Goal: Answer question/provide support

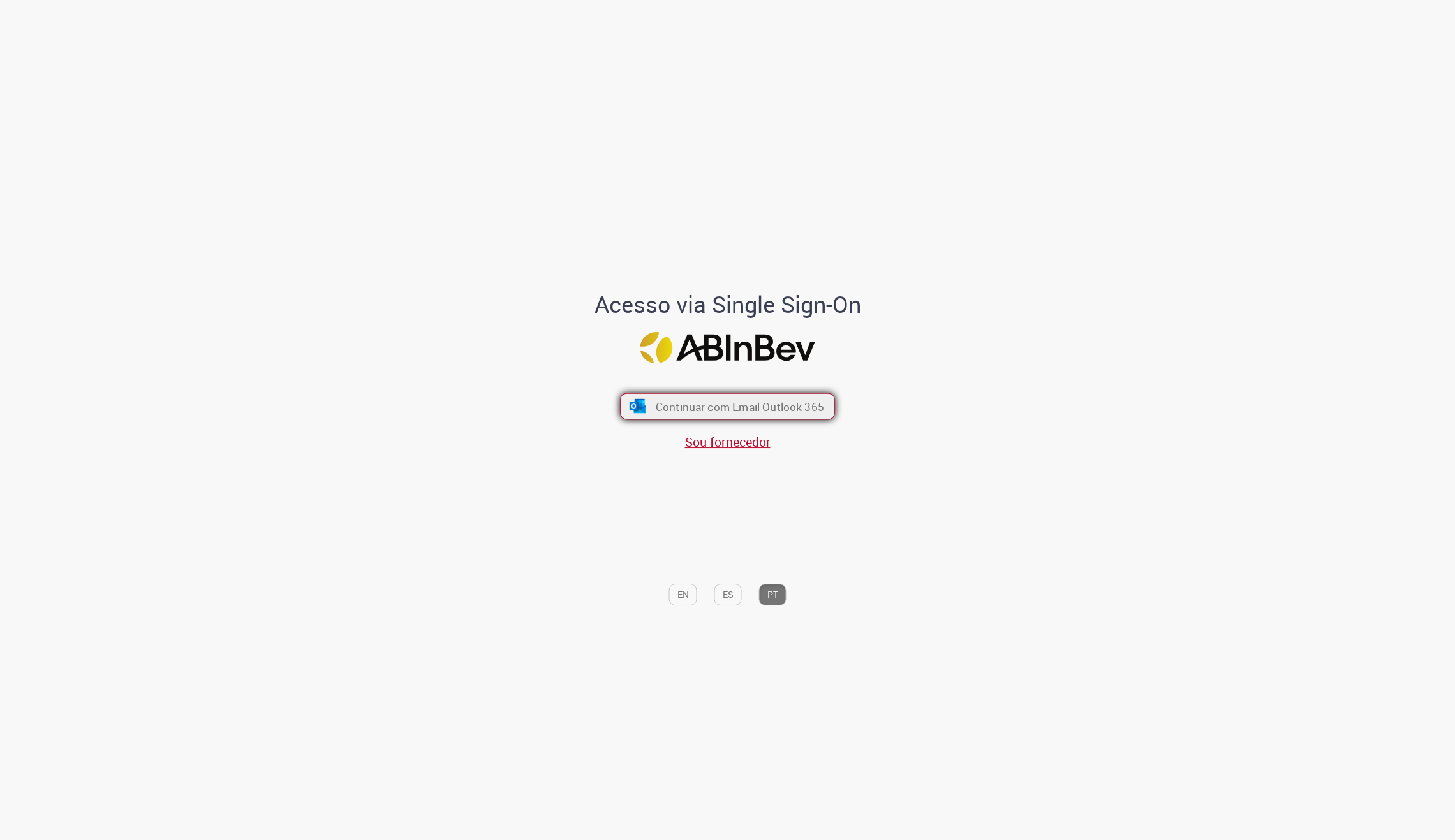
click at [712, 399] on span "Continuar com Email Outlook 365" at bounding box center [739, 406] width 169 height 15
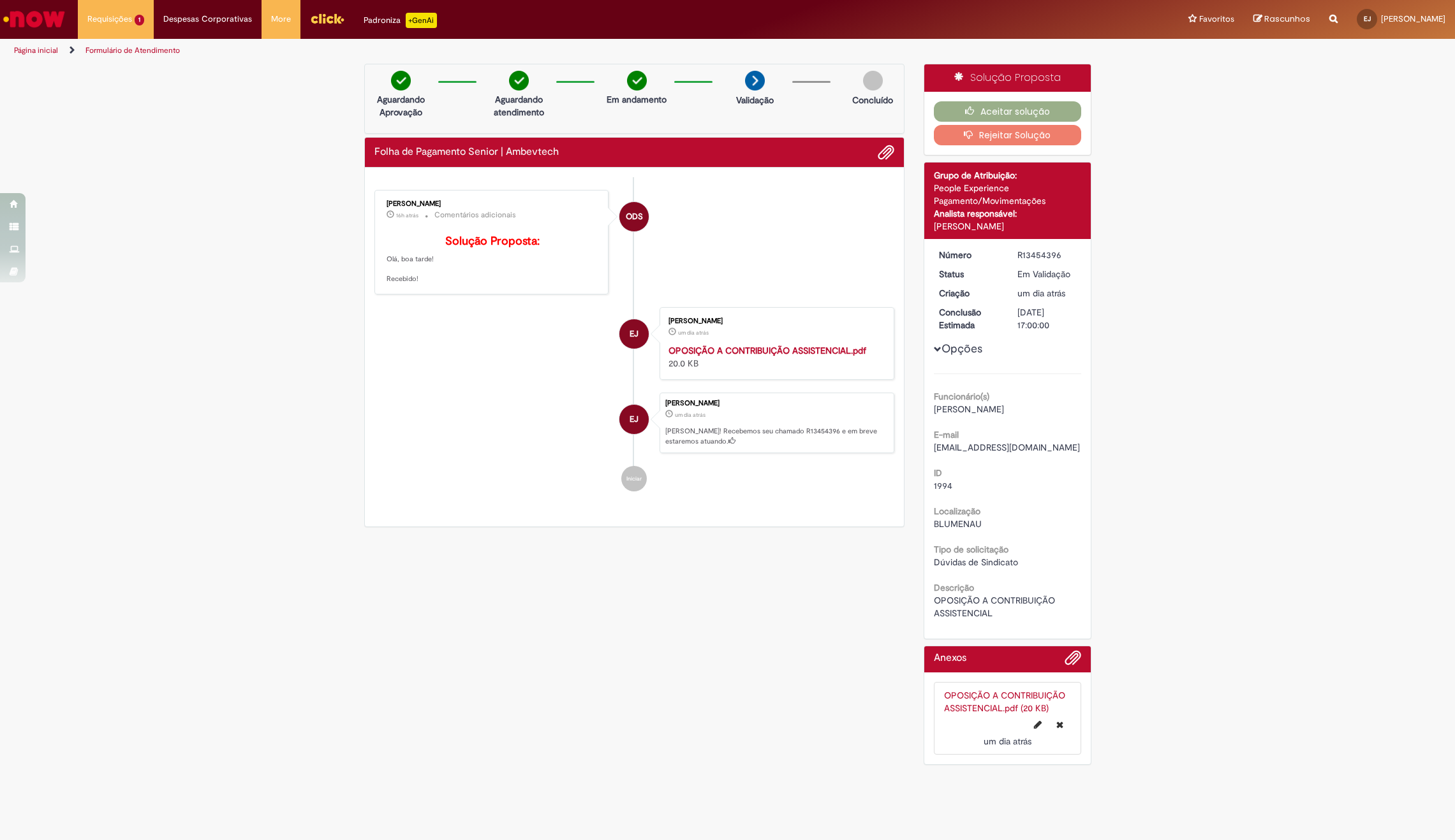
click at [515, 645] on div "Verificar Código de Barras Aguardando Aprovação Aguardando atendimento Em andam…" at bounding box center [728, 417] width 746 height 707
click at [994, 111] on button "Aceitar solução" at bounding box center [1007, 112] width 147 height 21
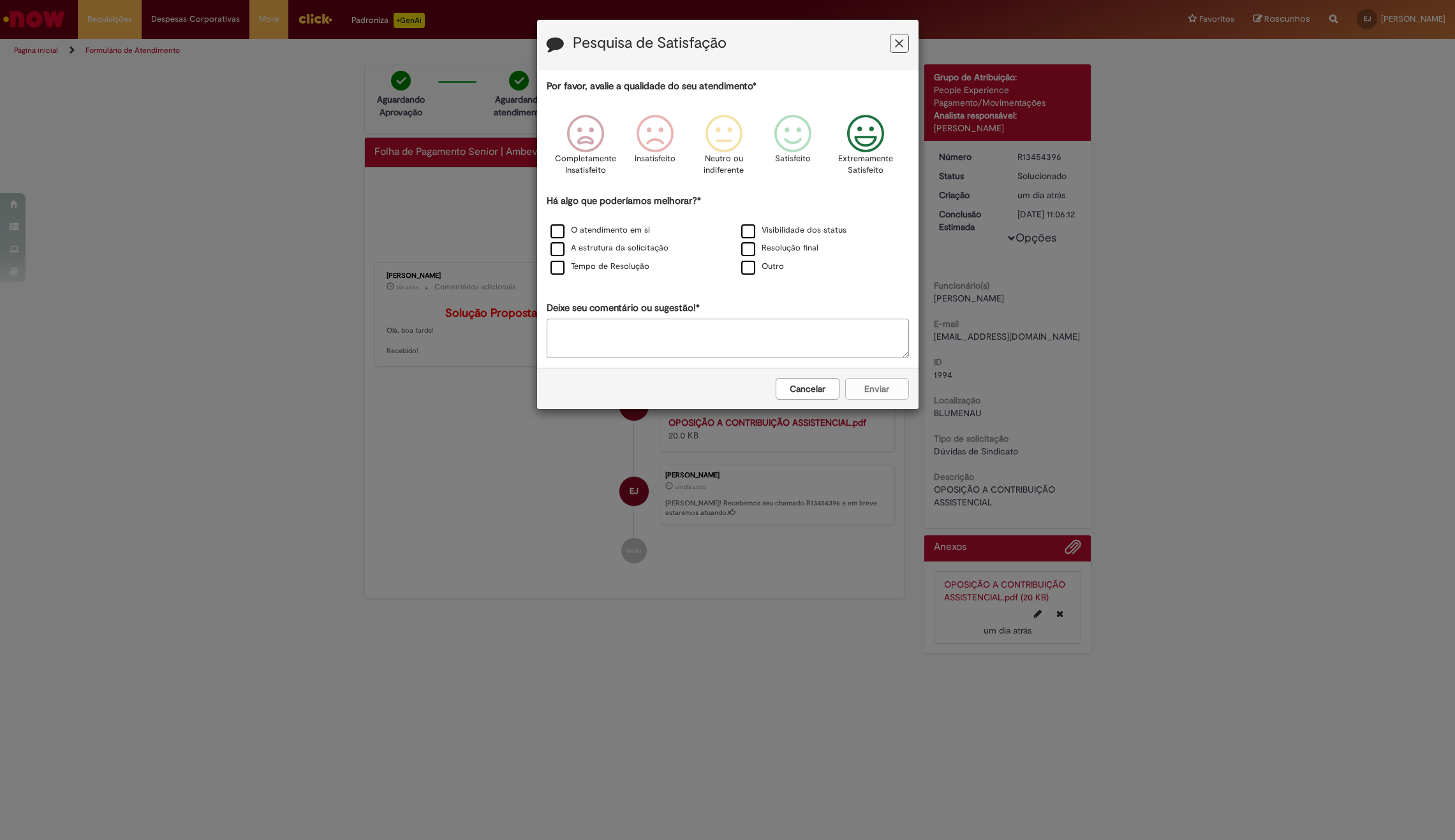
click at [859, 138] on icon "Feedback" at bounding box center [865, 133] width 48 height 38
click at [620, 272] on label "Tempo de Resolução" at bounding box center [600, 267] width 99 height 12
click at [890, 389] on button "Enviar" at bounding box center [877, 388] width 64 height 21
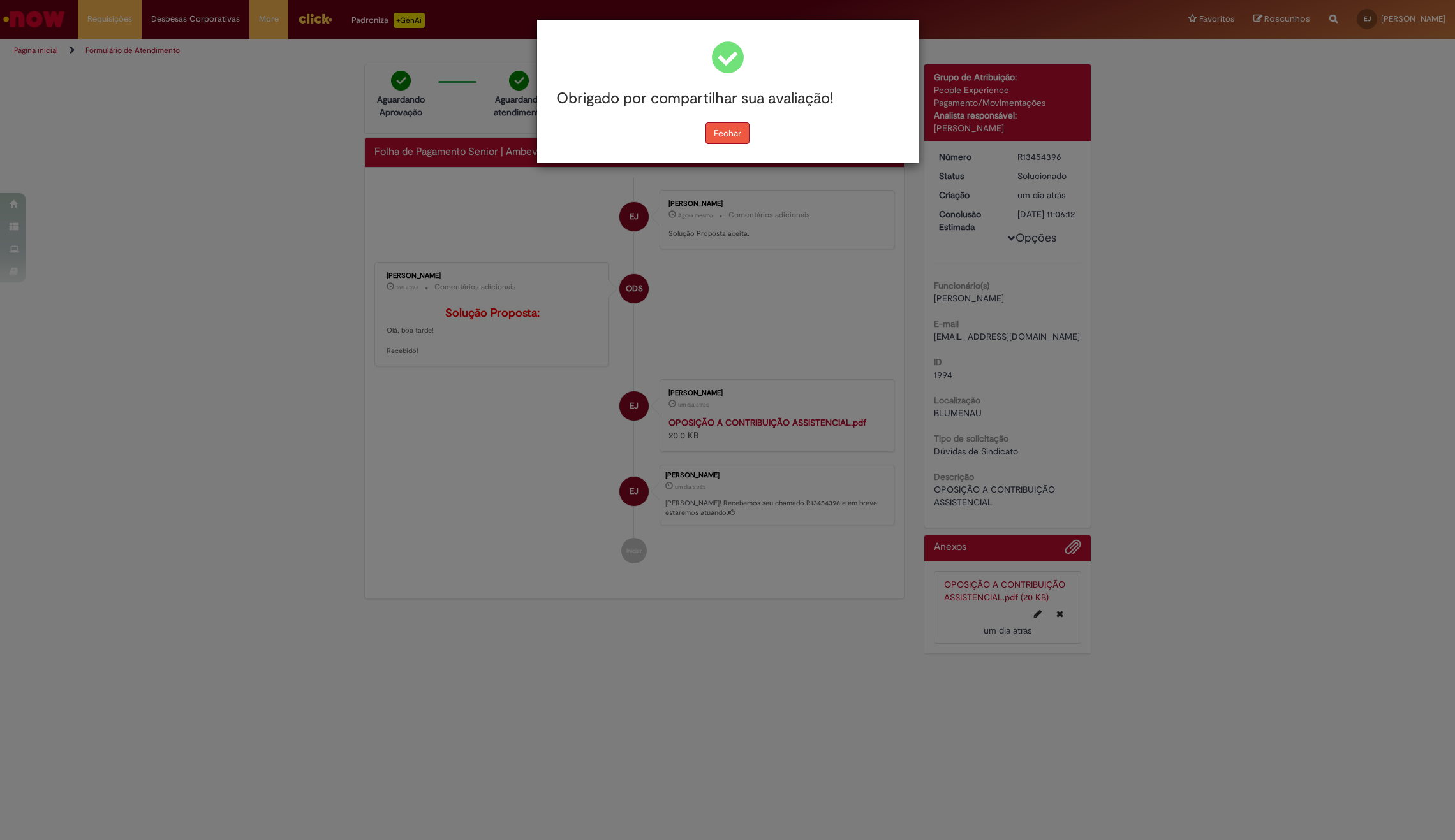
click at [712, 140] on button "Fechar" at bounding box center [727, 133] width 44 height 21
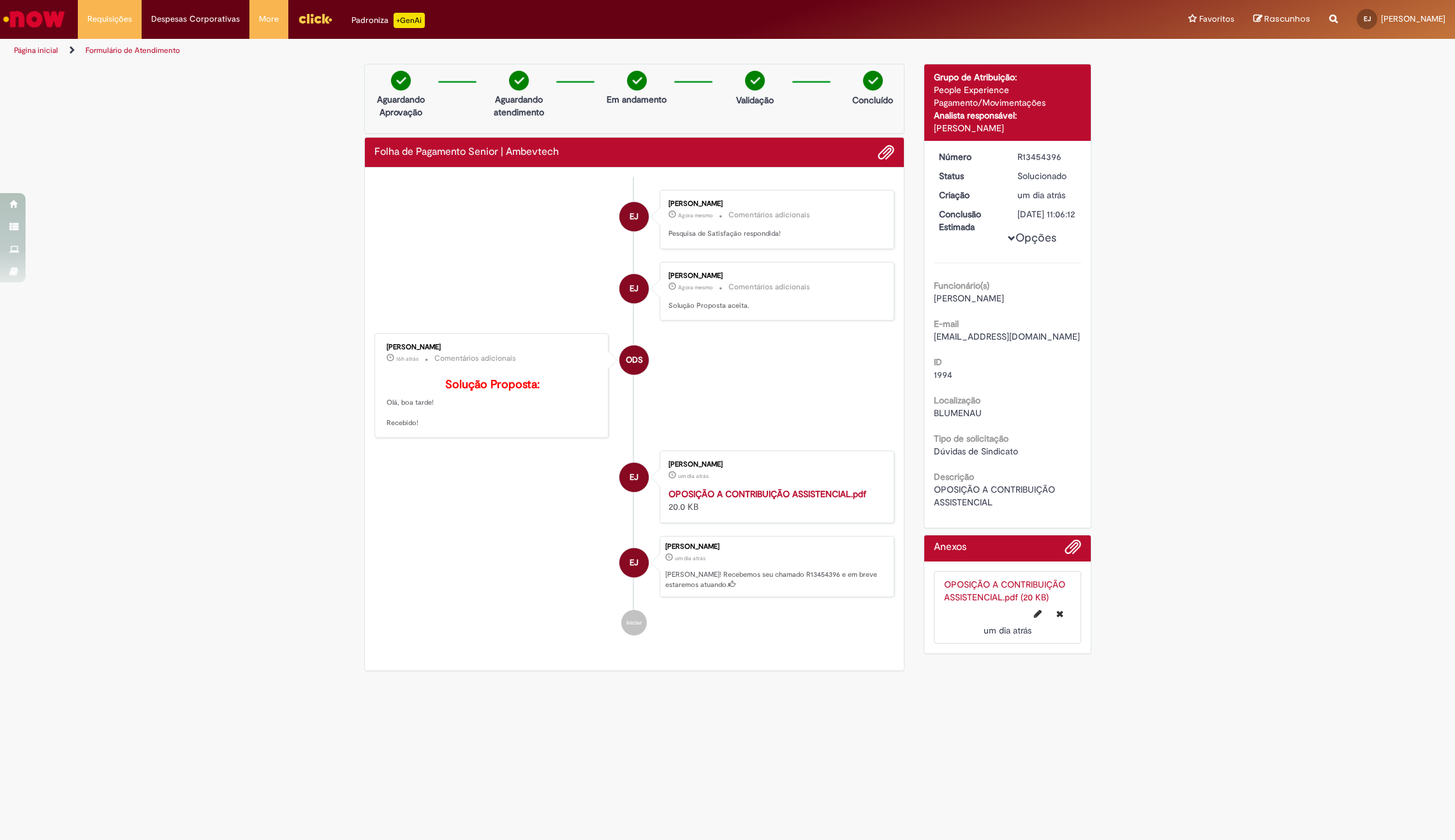
click at [1315, 278] on div "Verificar Código de Barras Aguardando Aprovação Aguardando atendimento Em andam…" at bounding box center [728, 371] width 1455 height 614
